Goal: Ask a question: Seek information or help from site administrators or community

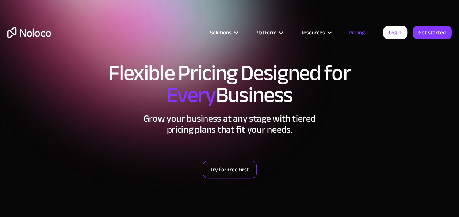
click at [236, 170] on link "Try for free first" at bounding box center [230, 170] width 54 height 18
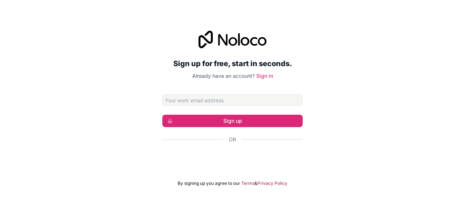
click at [315, 88] on div "Sign up for free, start in seconds. Already have an account? Sign in Sign up Or…" at bounding box center [232, 108] width 465 height 176
click at [246, 97] on input "Email address" at bounding box center [232, 100] width 140 height 12
type input "[EMAIL_ADDRESS][DOMAIN_NAME]"
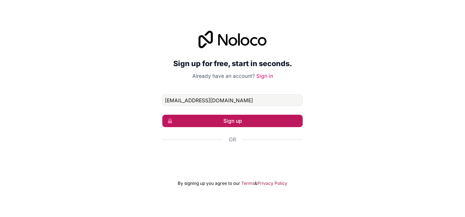
click at [223, 118] on button "Sign up" at bounding box center [232, 121] width 140 height 12
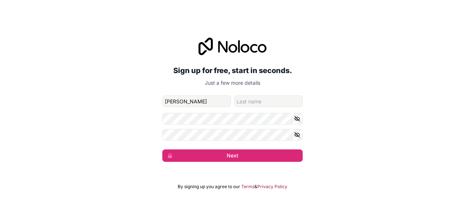
type input "Manesh"
click at [256, 102] on input "family-name" at bounding box center [268, 101] width 69 height 12
type input "Kumar"
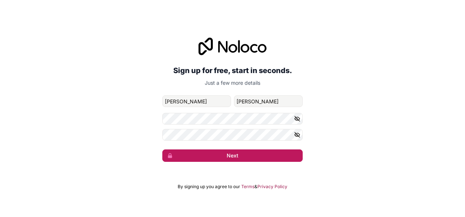
click at [232, 155] on button "Next" at bounding box center [232, 155] width 140 height 12
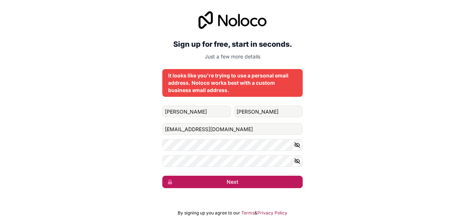
click at [232, 183] on button "Next" at bounding box center [232, 182] width 140 height 12
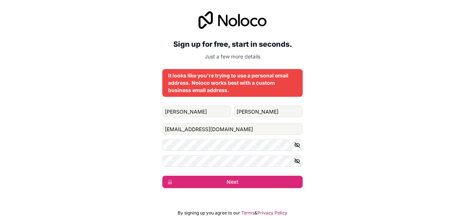
click at [258, 79] on div "It looks like you're trying to use a personal email address. Noloco works best …" at bounding box center [232, 83] width 129 height 22
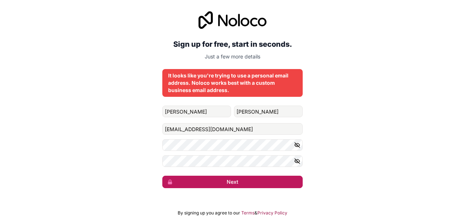
click at [213, 179] on button "Next" at bounding box center [232, 182] width 140 height 12
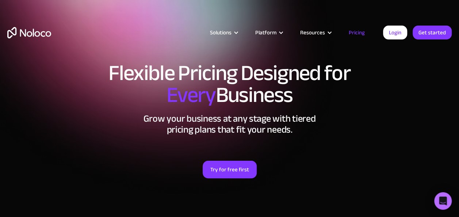
click at [359, 33] on link "Pricing" at bounding box center [357, 33] width 34 height 10
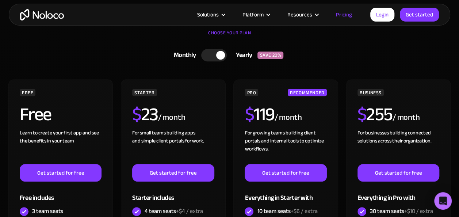
scroll to position [208, 0]
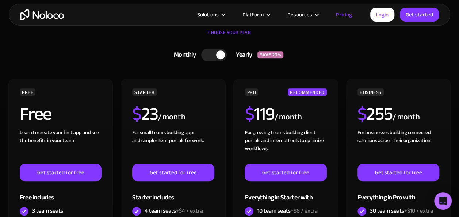
click at [212, 51] on div at bounding box center [214, 55] width 26 height 12
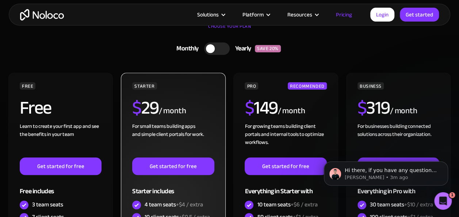
scroll to position [213, 0]
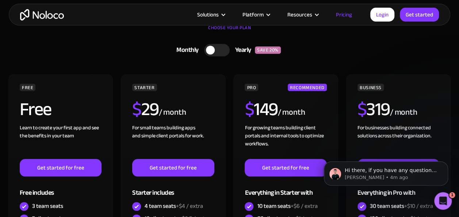
click at [265, 65] on div "Monthly Yearly SAVE 20% Monthly Yearly SAVE 20% FREE Free Learn to create your …" at bounding box center [229, 198] width 445 height 314
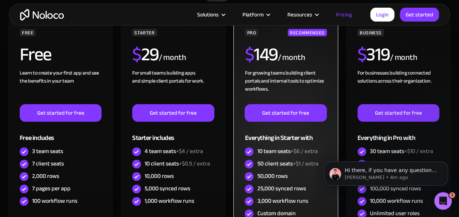
scroll to position [268, 0]
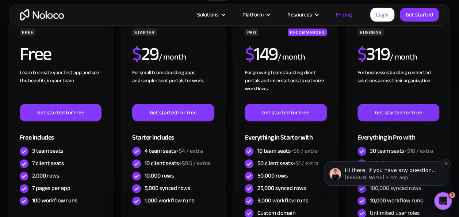
click at [401, 173] on p "Hi there, if you have any questions about our pricing, just let us know! [GEOGR…" at bounding box center [392, 170] width 94 height 7
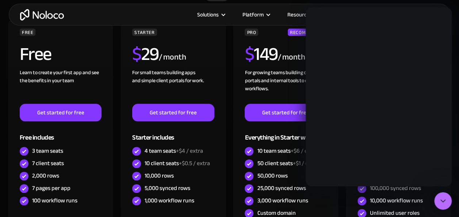
scroll to position [0, 0]
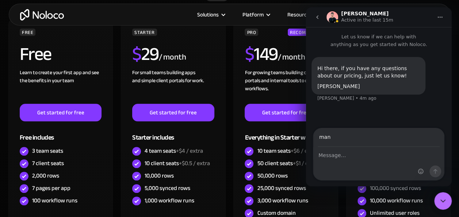
type input "[EMAIL_ADDRESS][DOMAIN_NAME]"
click at [351, 161] on div "Intercom messenger" at bounding box center [379, 163] width 131 height 33
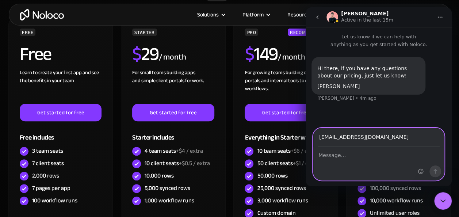
click at [344, 157] on textarea "Message…" at bounding box center [379, 153] width 131 height 12
type textarea "I"
type textarea "m"
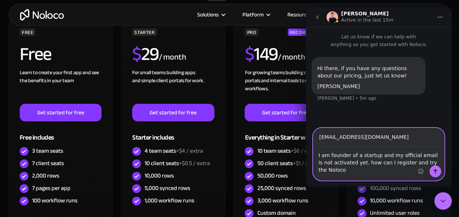
type textarea "I am founder of a startup and my official email is not activated yet. how can I…"
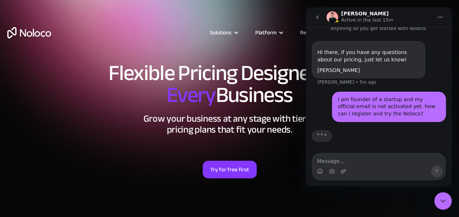
click at [356, 200] on section "Flexible Pricing Designed for Every Business Grow your business at any stage wi…" at bounding box center [229, 114] width 459 height 228
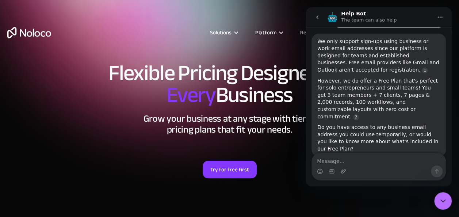
scroll to position [107, 0]
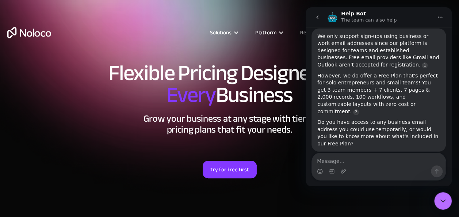
click at [393, 123] on div "Do you have access to any business email address you could use temporarily, or …" at bounding box center [379, 133] width 123 height 29
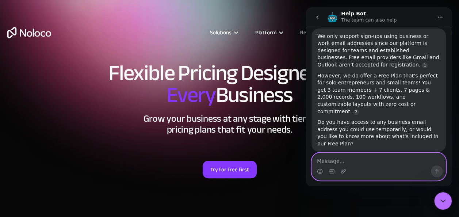
click at [359, 163] on textarea "Message…" at bounding box center [379, 159] width 134 height 12
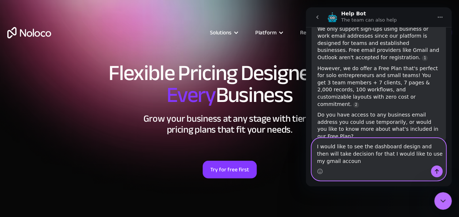
scroll to position [122, 0]
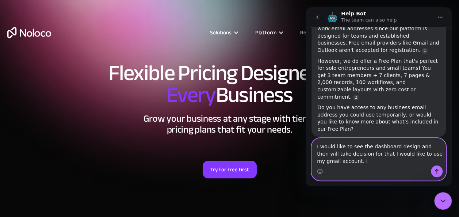
type textarea "I would like to see the dashboard design and then will take decision for that I…"
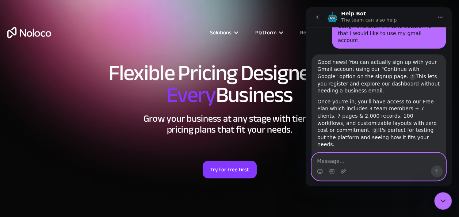
scroll to position [266, 0]
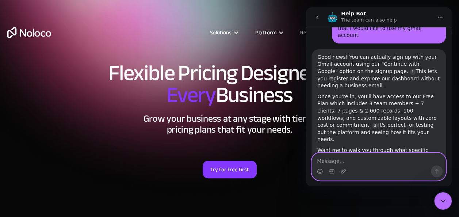
click at [354, 159] on textarea "Message…" at bounding box center [379, 159] width 134 height 12
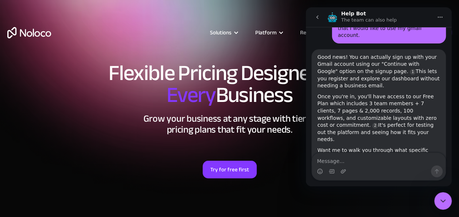
click at [300, 173] on div "Try for free first" at bounding box center [229, 161] width 445 height 36
click at [442, 19] on icon "Home" at bounding box center [440, 17] width 6 height 6
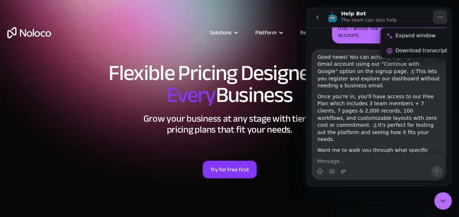
click at [417, 17] on div "Help Bot The team can also help" at bounding box center [380, 17] width 106 height 13
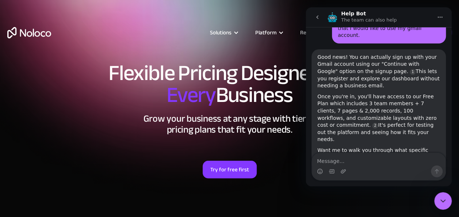
click at [417, 17] on div "Help Bot The team can also help" at bounding box center [380, 17] width 106 height 13
click at [232, 170] on link "Try for free first" at bounding box center [230, 170] width 54 height 18
